Goal: Information Seeking & Learning: Learn about a topic

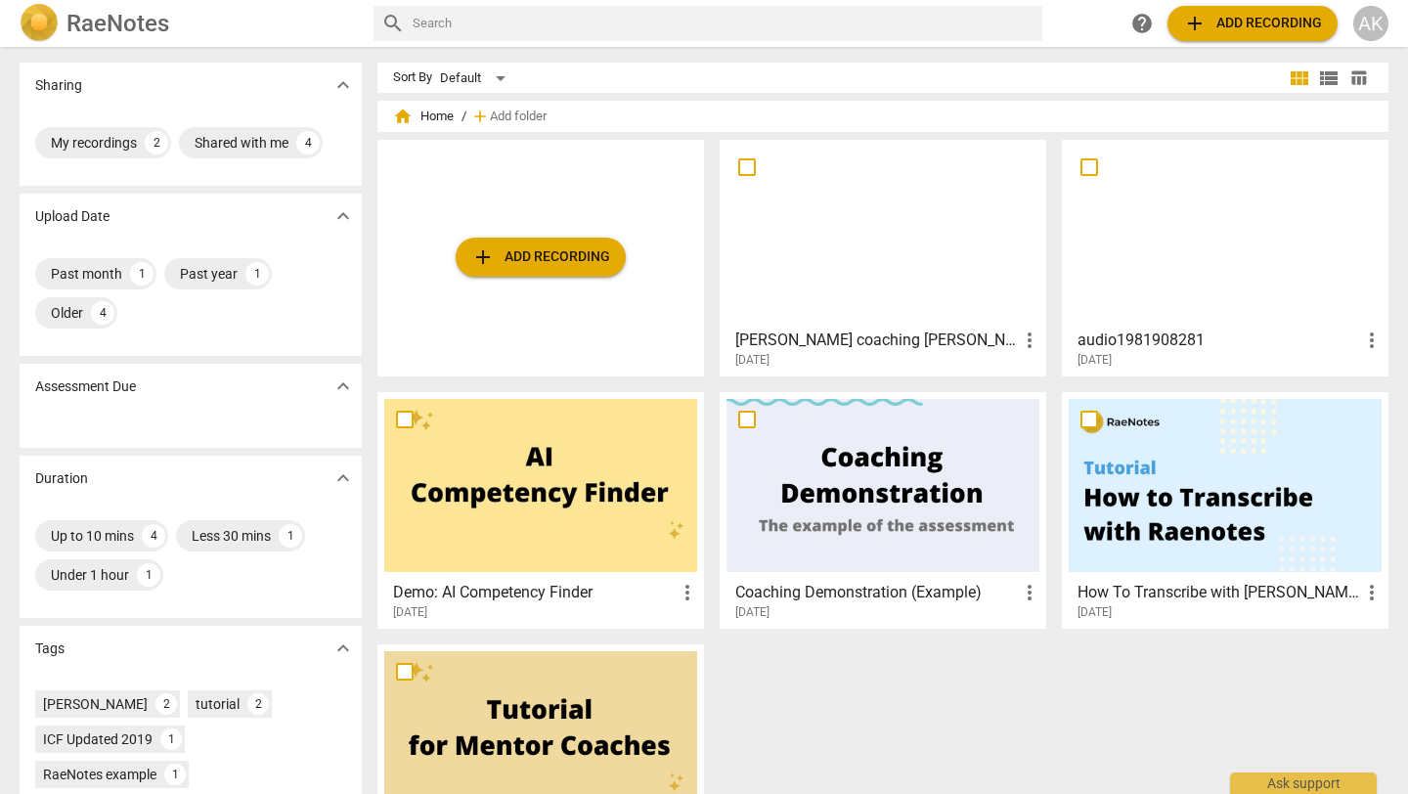
click at [897, 337] on h3 "[PERSON_NAME] coaching [PERSON_NAME]" at bounding box center [876, 340] width 283 height 23
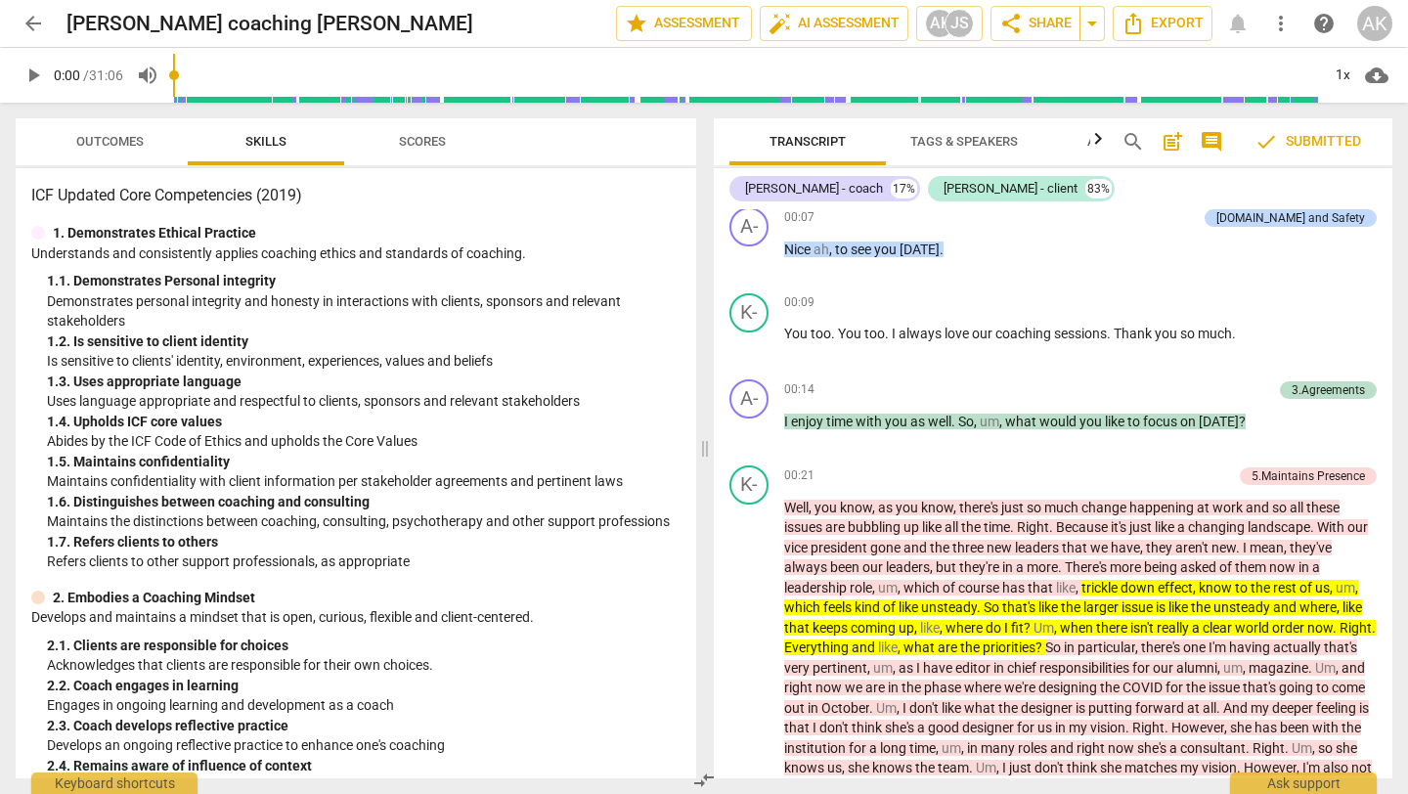
scroll to position [1258, 0]
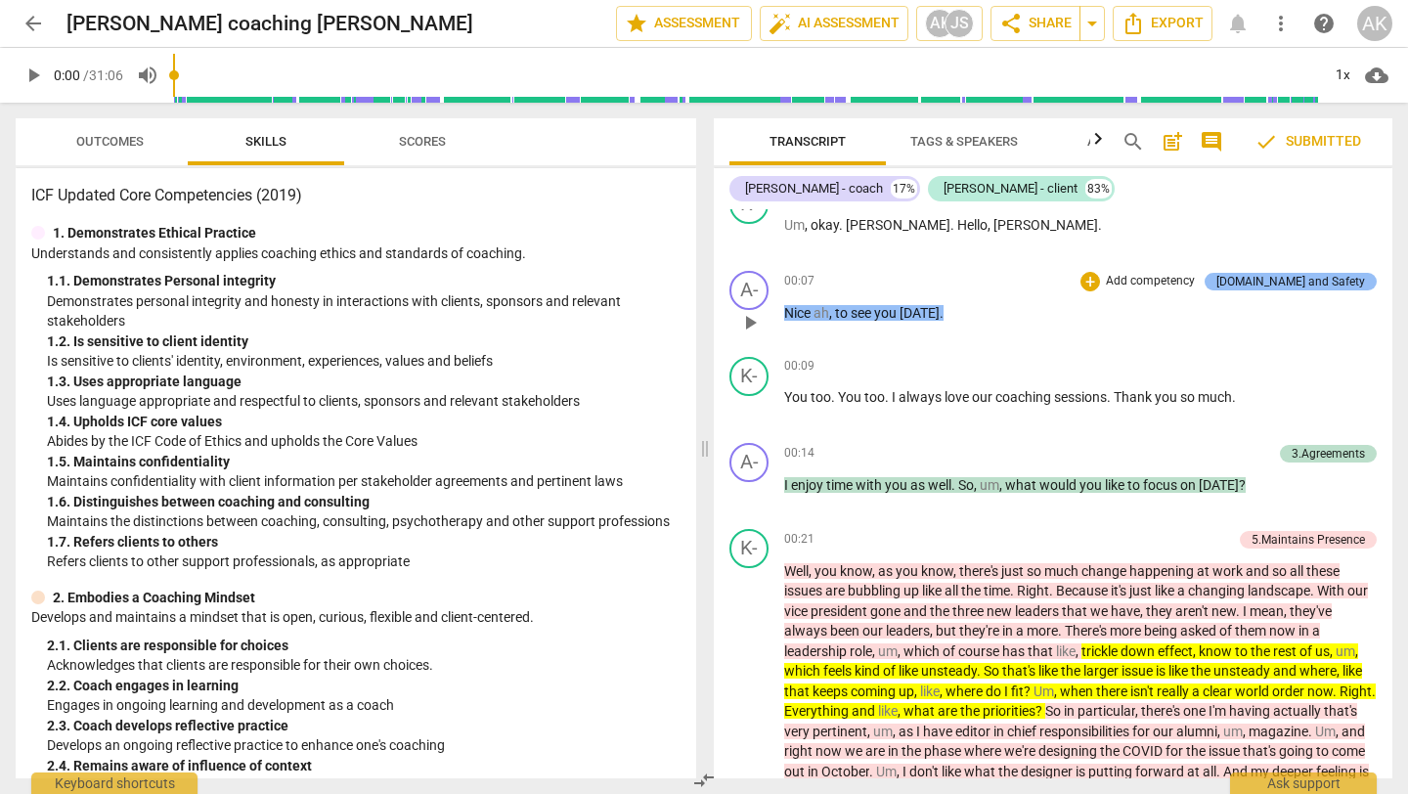
click at [1288, 290] on div "[DOMAIN_NAME] and Safety" at bounding box center [1290, 282] width 149 height 18
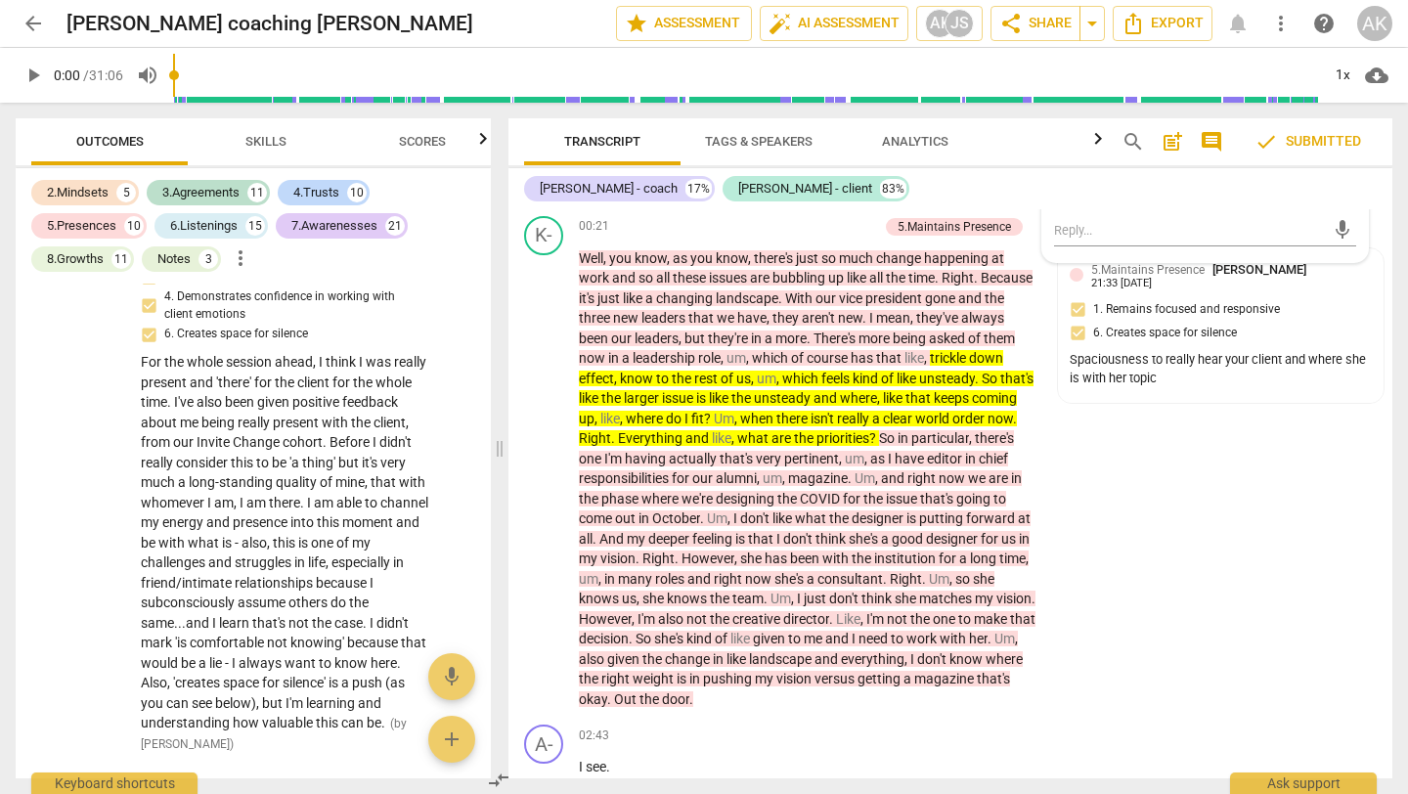
scroll to position [1374, 0]
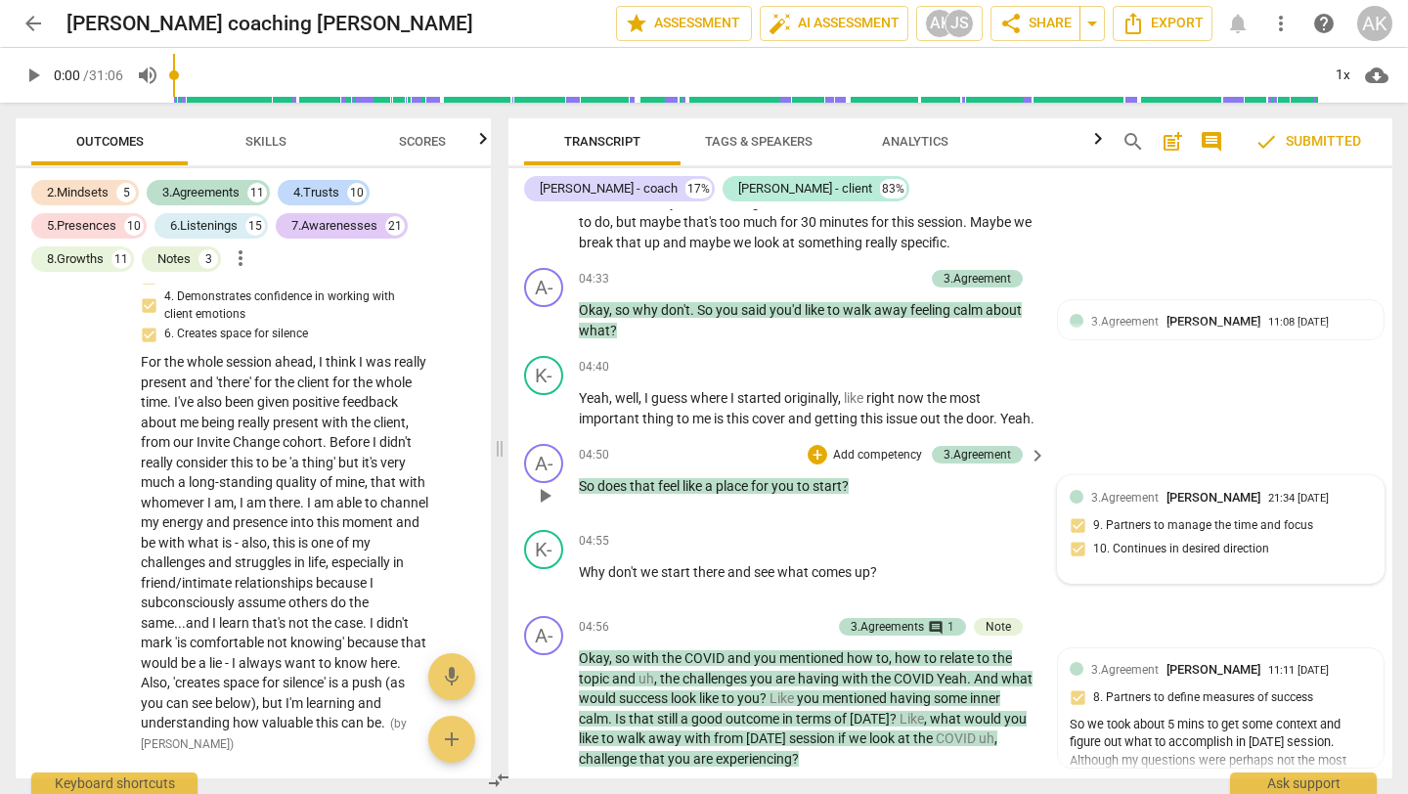
click at [1150, 505] on span "3.Agreement" at bounding box center [1124, 498] width 67 height 14
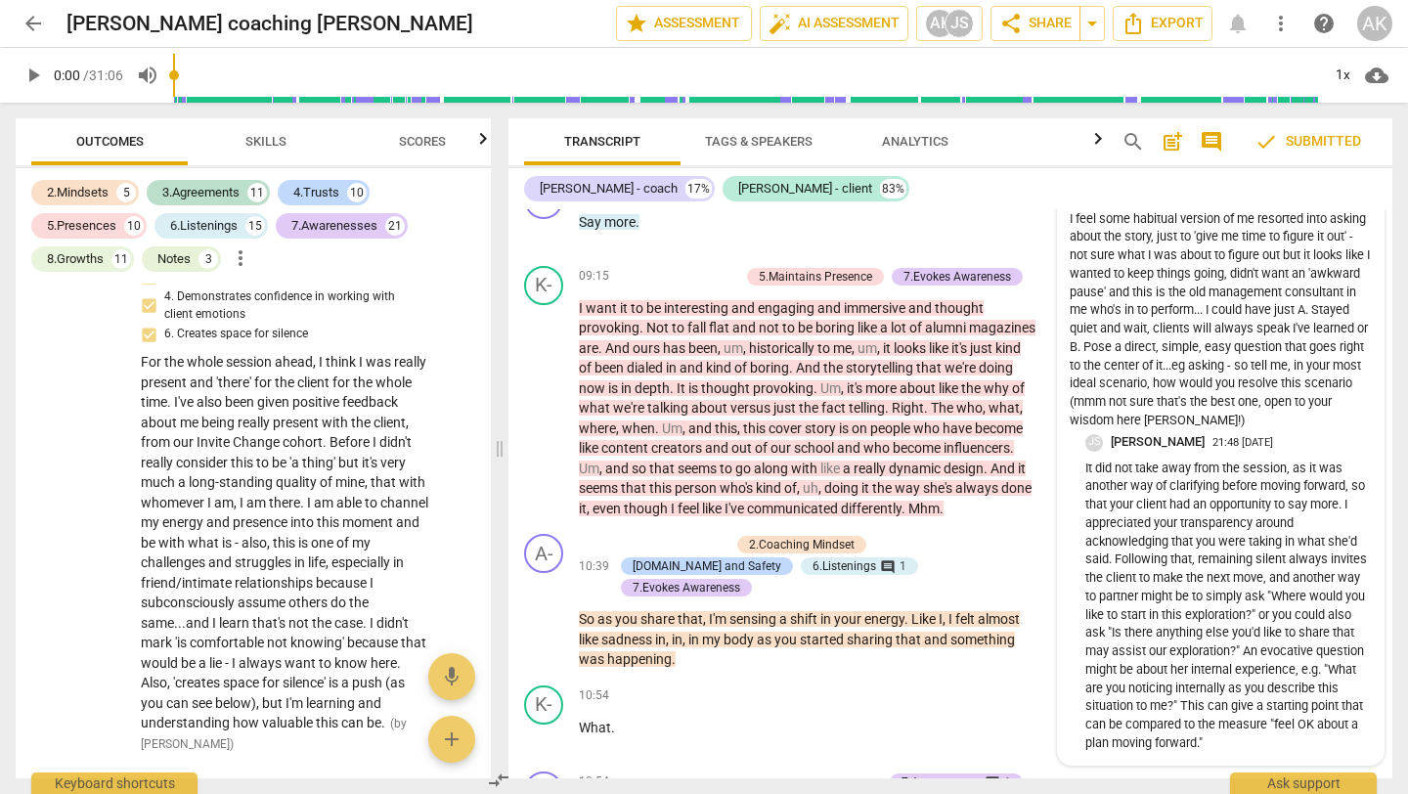
scroll to position [4379, 0]
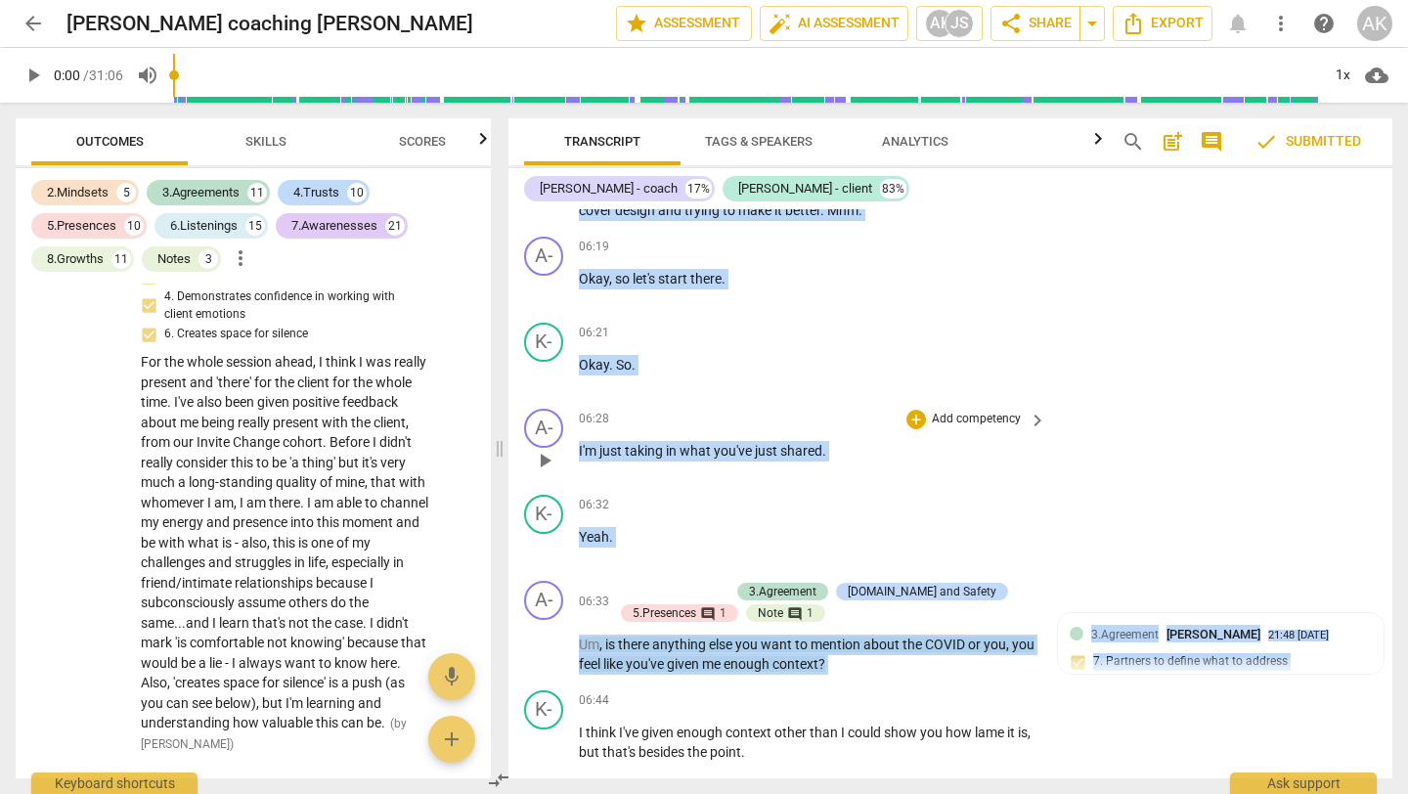
drag, startPoint x: 1067, startPoint y: 261, endPoint x: 1188, endPoint y: 478, distance: 248.7
click at [1188, 479] on div "format_bold format_list_bulleted [PERSON_NAME] arrow_downward delete Summary: I…" at bounding box center [950, 493] width 884 height 569
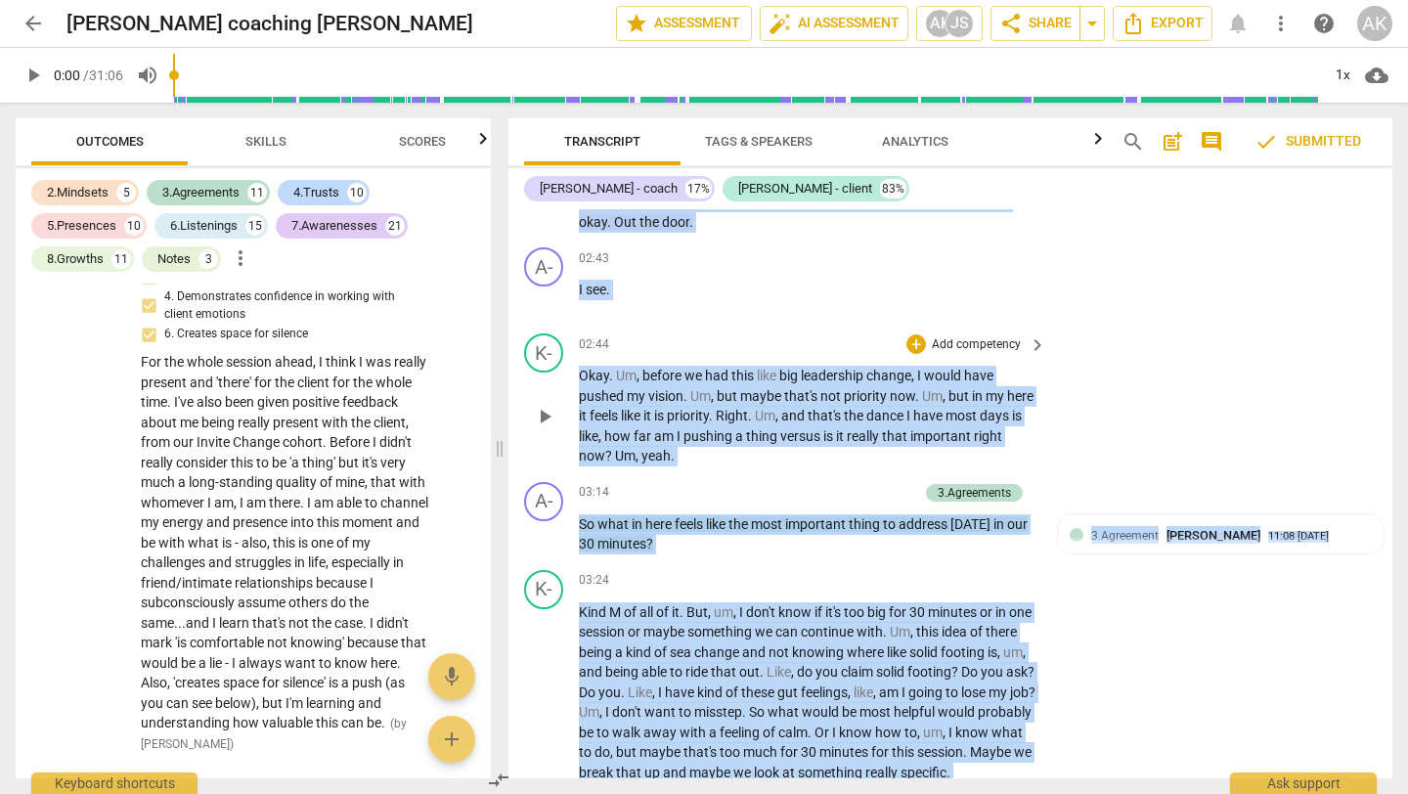
click at [1191, 428] on div "K- play_arrow pause 02:44 + Add competency keyboard_arrow_right Okay . Um , bef…" at bounding box center [950, 400] width 884 height 149
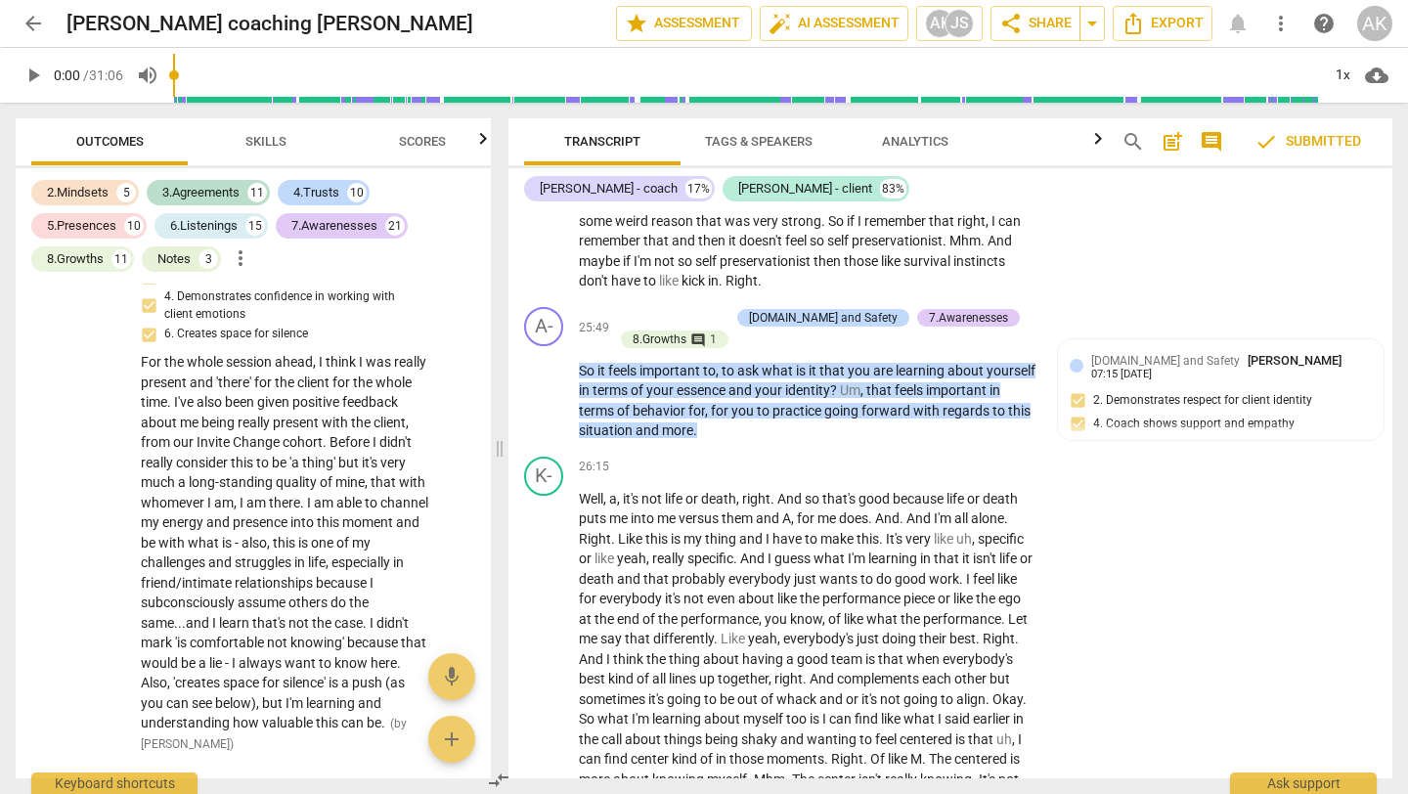
scroll to position [8974, 0]
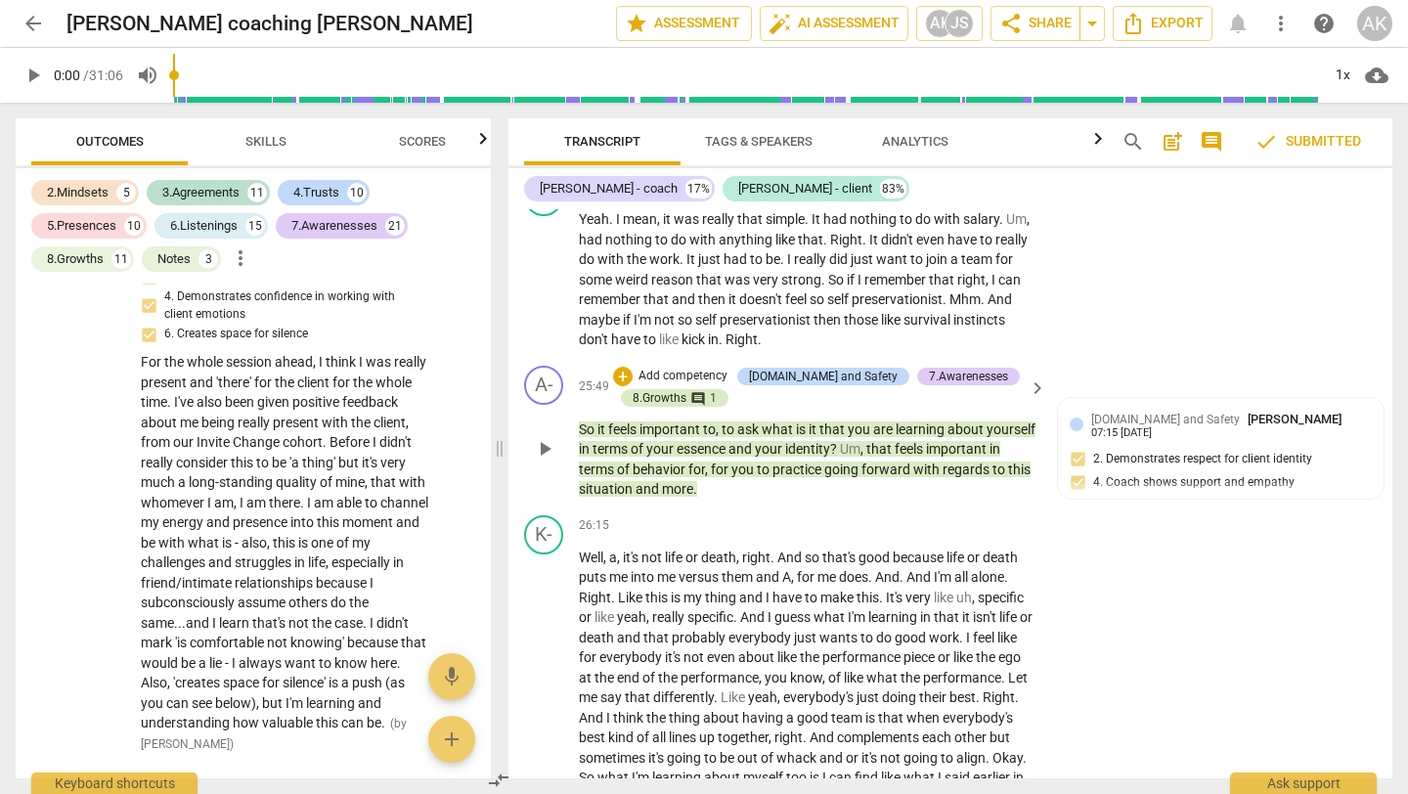
click at [673, 407] on div "8.Growths" at bounding box center [660, 398] width 54 height 18
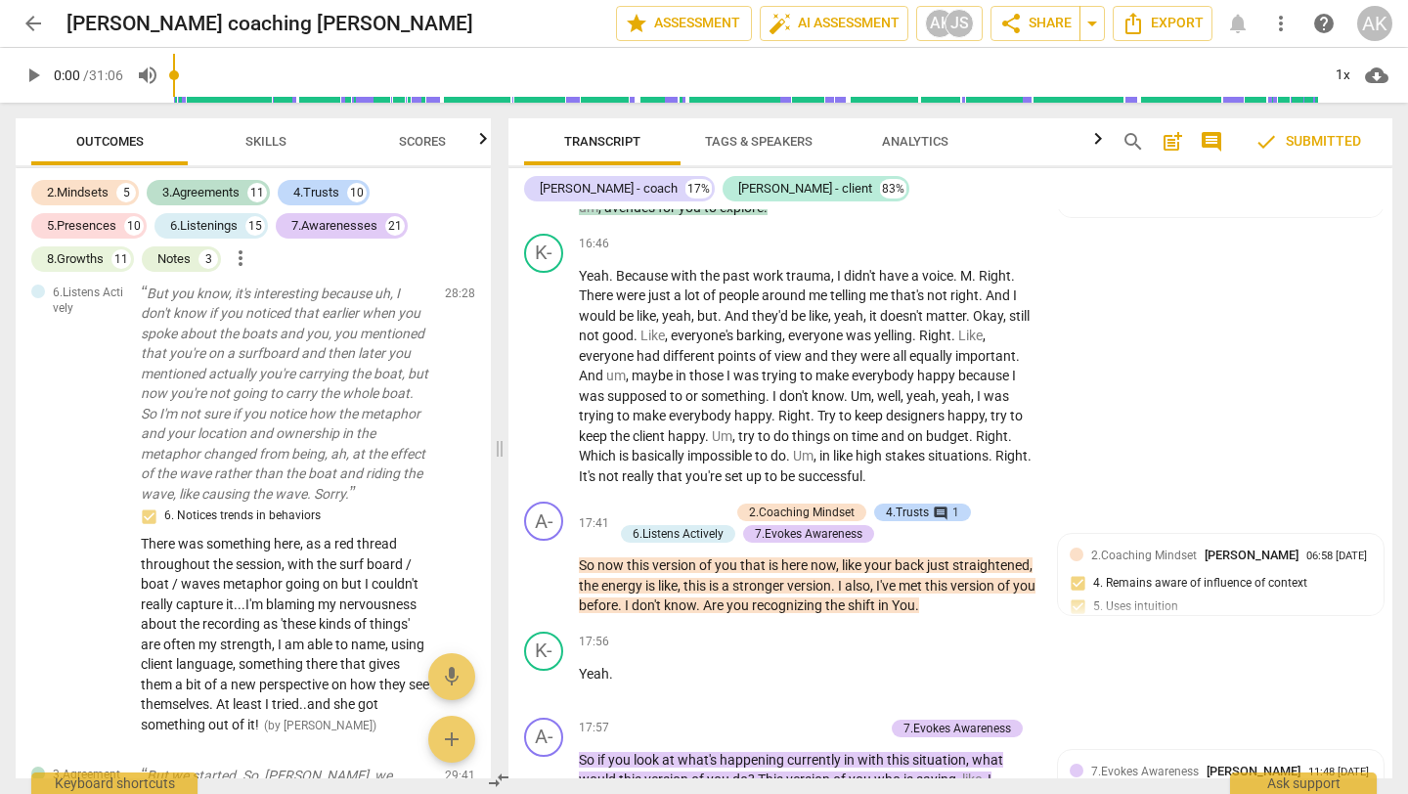
scroll to position [6537, 0]
